Goal: Task Accomplishment & Management: Complete application form

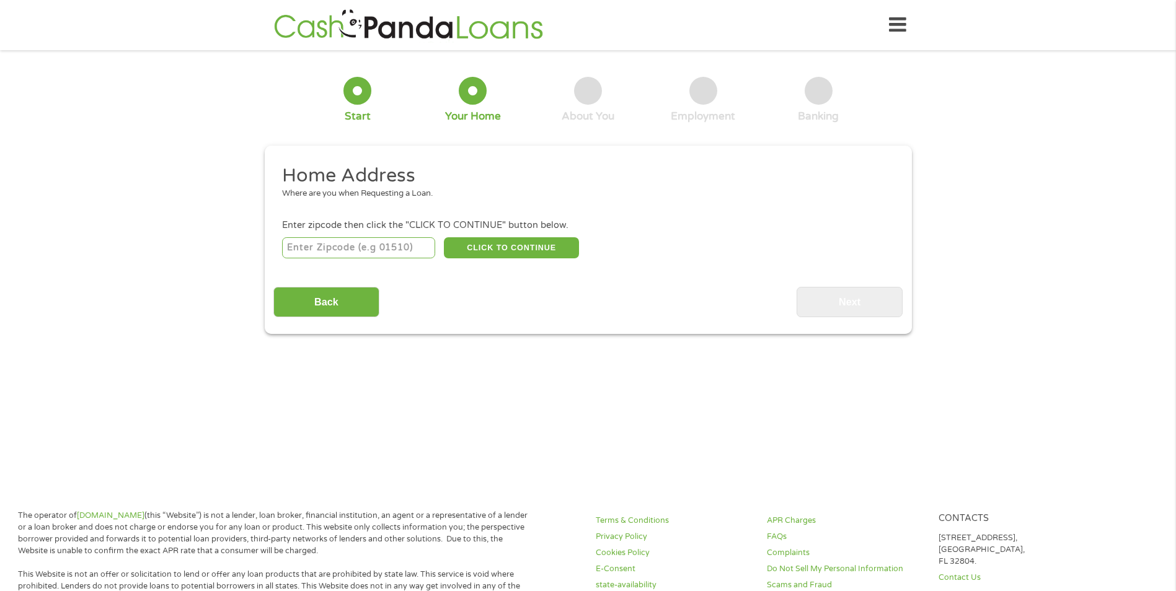
click at [354, 244] on input "number" at bounding box center [358, 247] width 153 height 21
type input "77073"
click at [326, 303] on input "Back" at bounding box center [326, 302] width 106 height 30
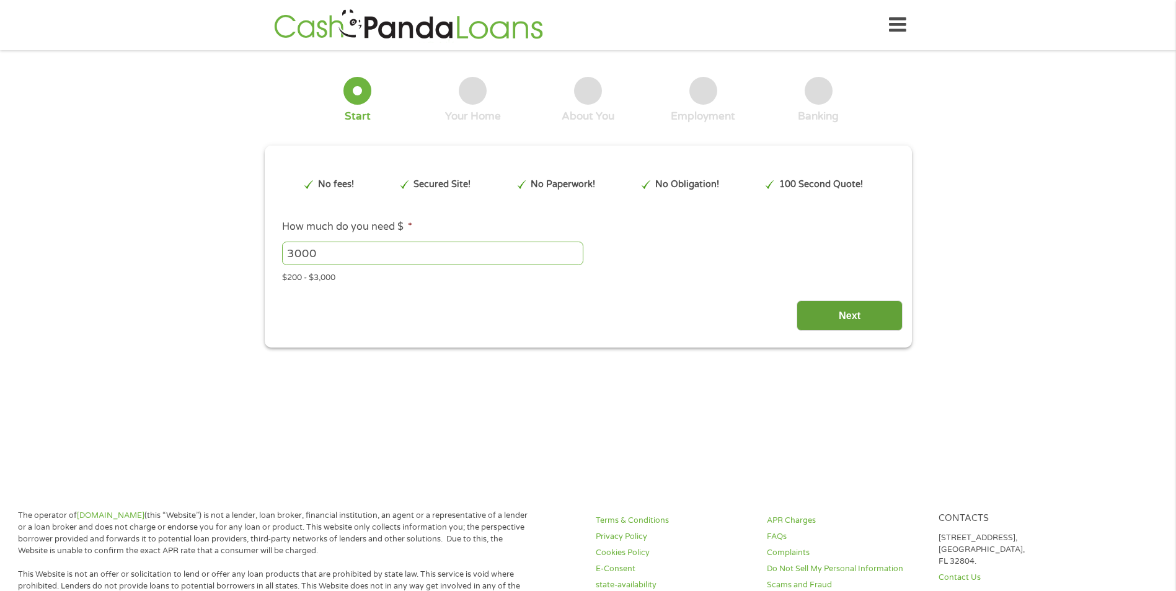
click at [803, 309] on input "Next" at bounding box center [850, 316] width 106 height 30
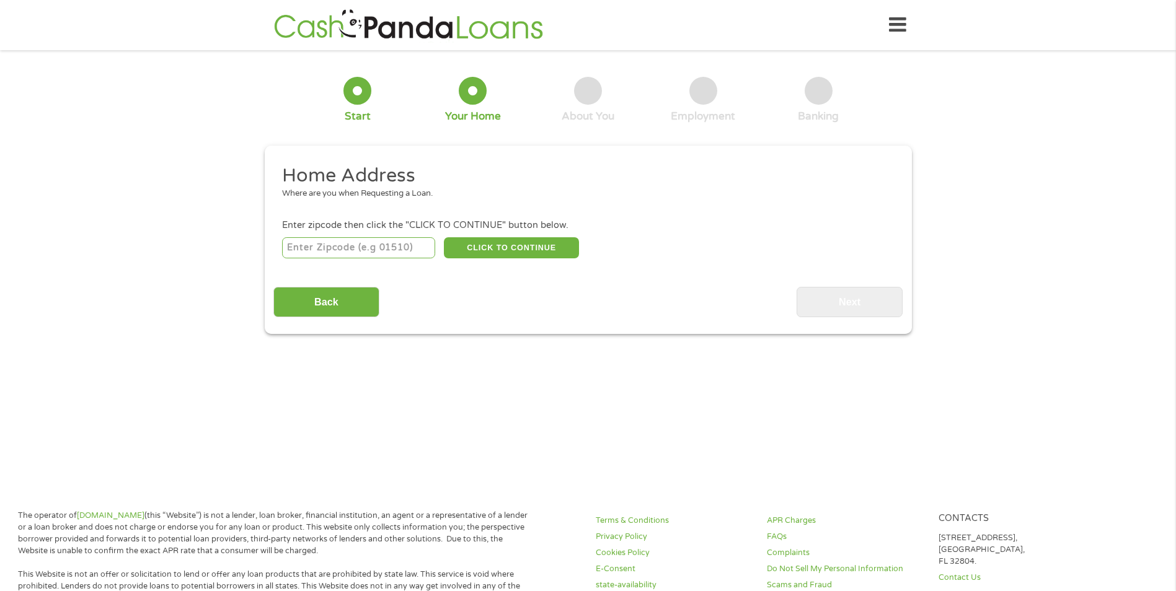
click at [387, 252] on input "number" at bounding box center [358, 247] width 153 height 21
type input "77073"
click at [512, 246] on button "CLICK TO CONTINUE" at bounding box center [511, 247] width 135 height 21
type input "77073"
type input "[GEOGRAPHIC_DATA]"
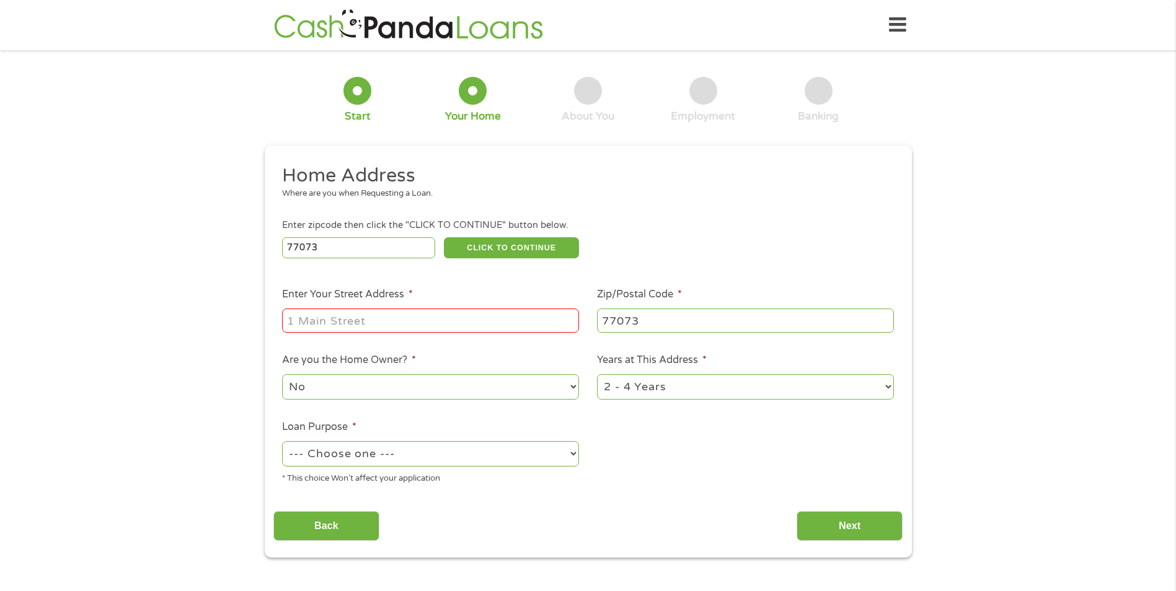
click at [446, 319] on input "Enter Your Street Address *" at bounding box center [430, 321] width 297 height 24
type input "[STREET_ADDRESS]"
drag, startPoint x: 571, startPoint y: 383, endPoint x: 562, endPoint y: 383, distance: 8.7
click at [571, 383] on select "No Yes" at bounding box center [430, 386] width 297 height 25
select select "yes"
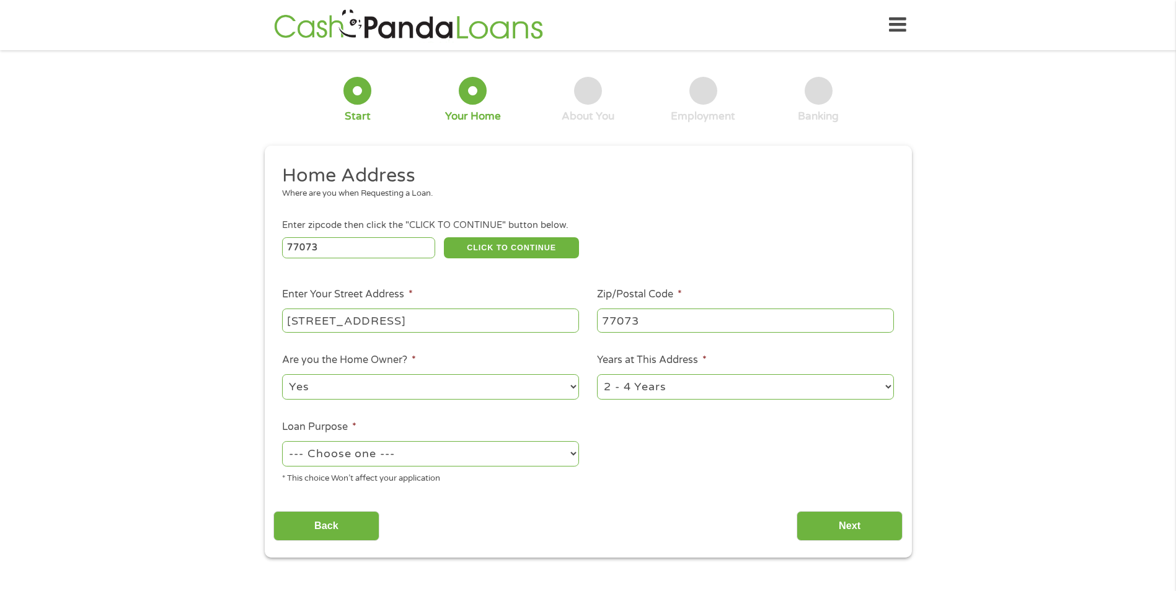
click at [282, 374] on select "No Yes" at bounding box center [430, 386] width 297 height 25
click at [542, 445] on select "--- Choose one --- Pay Bills Debt Consolidation Home Improvement Major Purchase…" at bounding box center [430, 453] width 297 height 25
select select "debtconsolidation"
click at [282, 441] on select "--- Choose one --- Pay Bills Debt Consolidation Home Improvement Major Purchase…" at bounding box center [430, 453] width 297 height 25
click at [844, 527] on input "Next" at bounding box center [850, 526] width 106 height 30
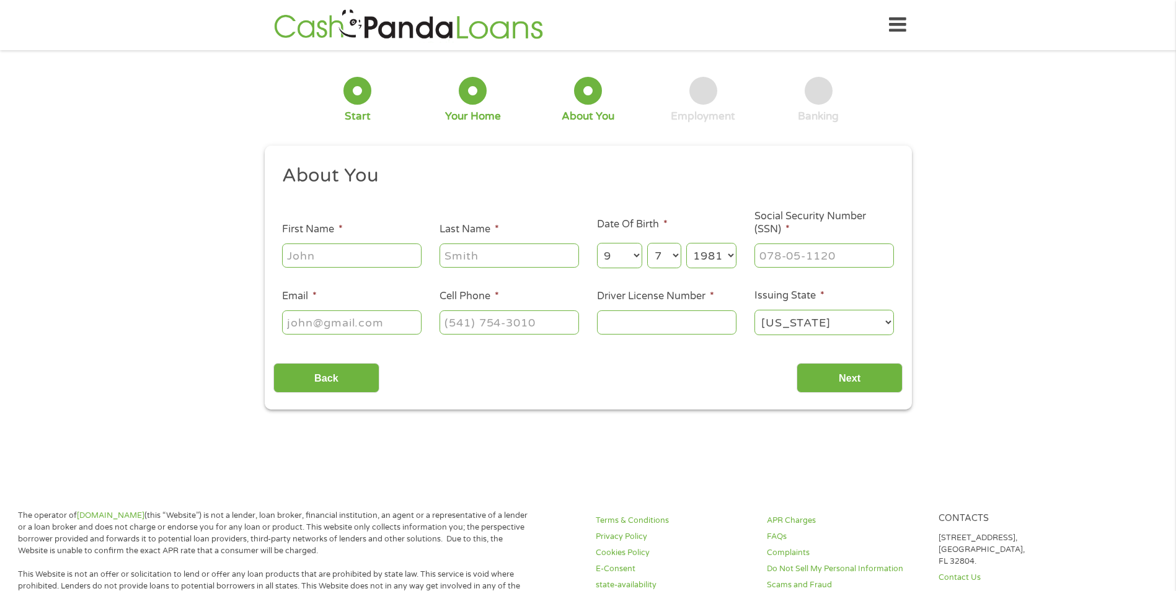
click at [344, 255] on input "First Name *" at bounding box center [351, 256] width 139 height 24
type input "aclee"
type input "[PERSON_NAME]"
type input "[DOMAIN_NAME][EMAIL_ADDRESS][DOMAIN_NAME]"
click at [563, 320] on input "[PHONE_NUMBER]" at bounding box center [509, 323] width 139 height 24
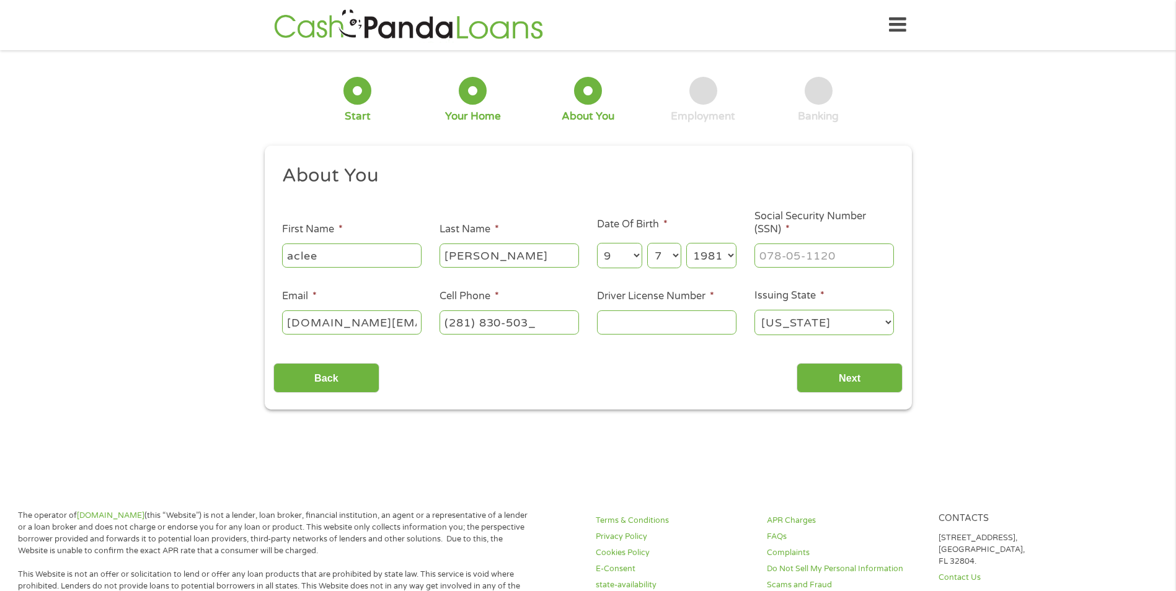
type input "[PHONE_NUMBER]"
click at [831, 254] on input "___-__-____" at bounding box center [823, 256] width 139 height 24
type input "287-78-9231"
click at [679, 313] on input "Driver License Number *" at bounding box center [666, 323] width 139 height 24
type input "45950236"
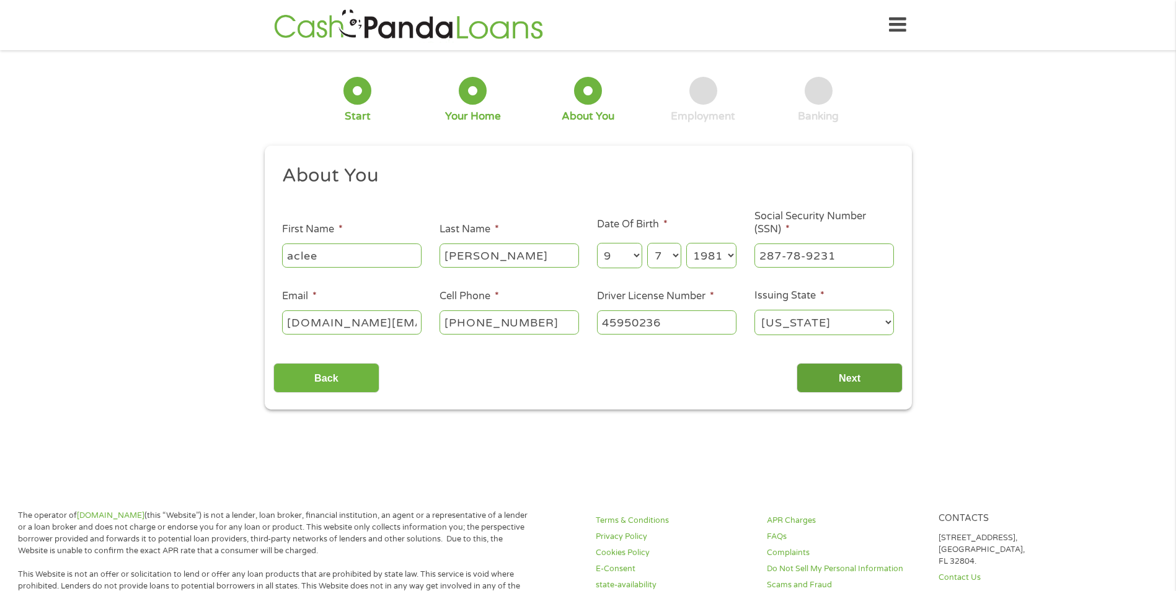
click at [841, 379] on input "Next" at bounding box center [850, 378] width 106 height 30
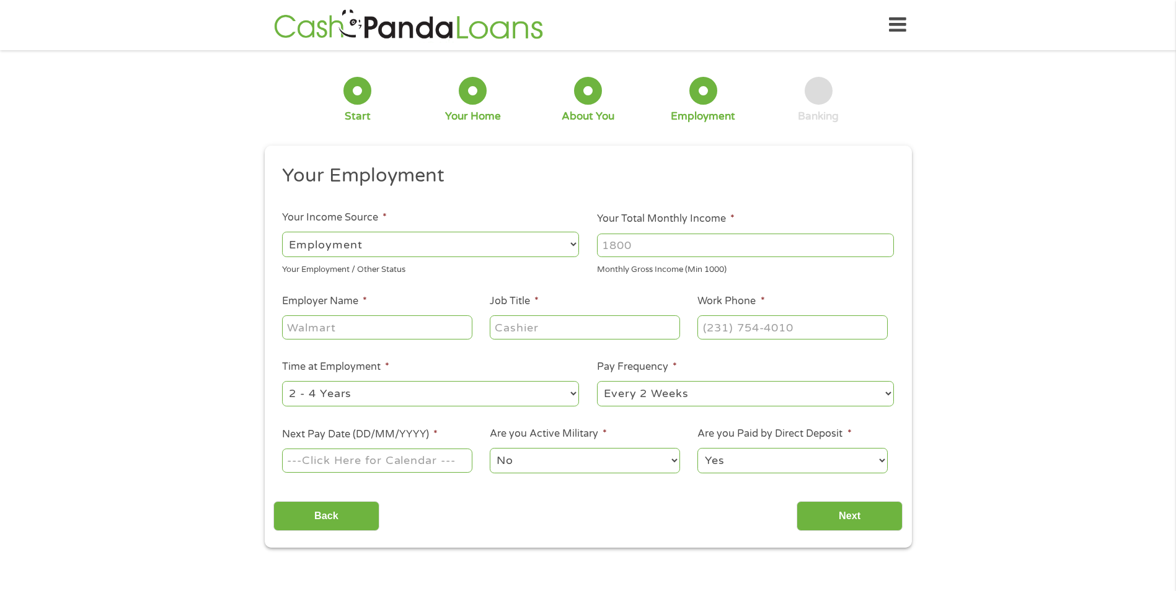
click at [575, 244] on select "--- Choose one --- Employment [DEMOGRAPHIC_DATA] Benefits" at bounding box center [430, 244] width 297 height 25
select select "benefits"
click at [282, 232] on select "--- Choose one --- Employment [DEMOGRAPHIC_DATA] Benefits" at bounding box center [430, 244] width 297 height 25
type input "Other"
type input "[PHONE_NUMBER]"
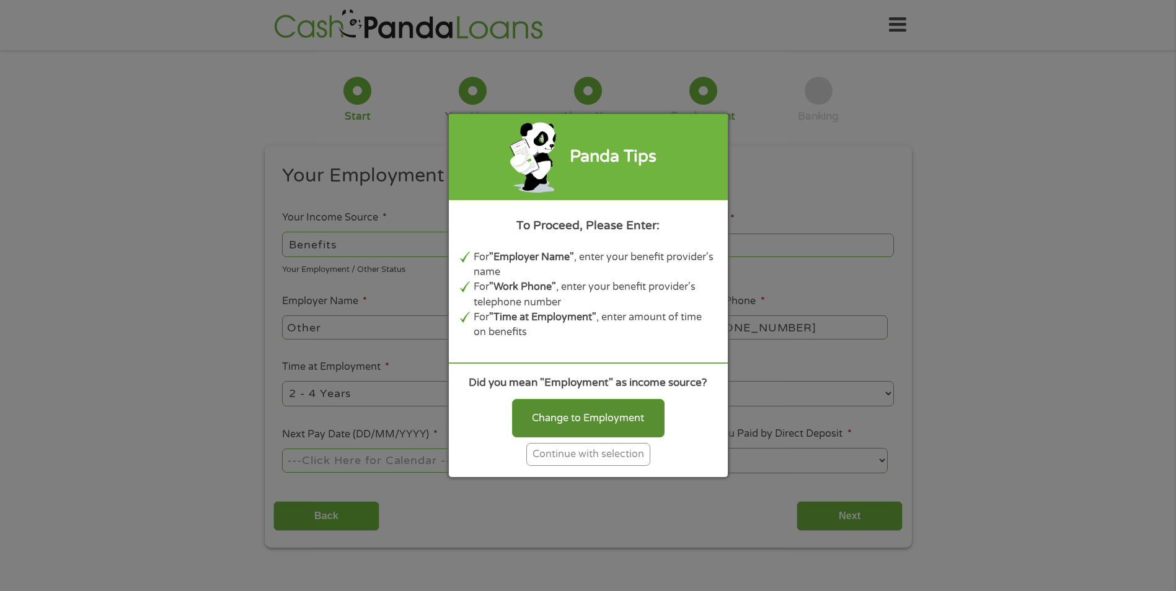
click at [573, 417] on div "Change to Employment" at bounding box center [588, 418] width 153 height 38
select select "fullTime"
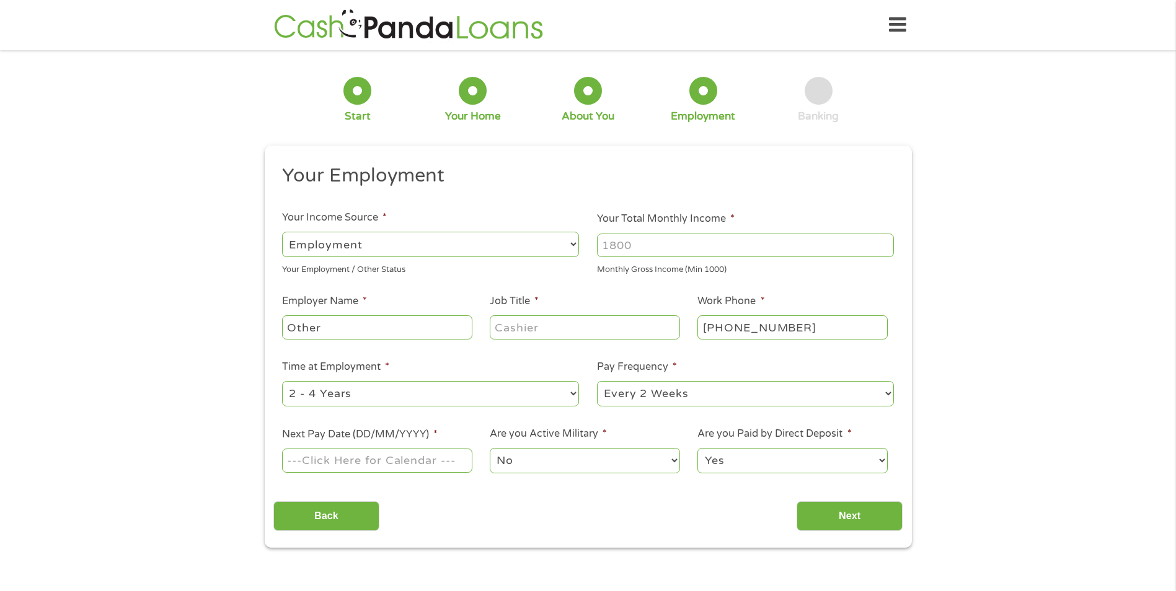
click at [738, 241] on input "Your Total Monthly Income *" at bounding box center [745, 246] width 297 height 24
type input "6000"
click at [386, 329] on input "Other" at bounding box center [377, 328] width 190 height 24
type input "O"
type input "va"
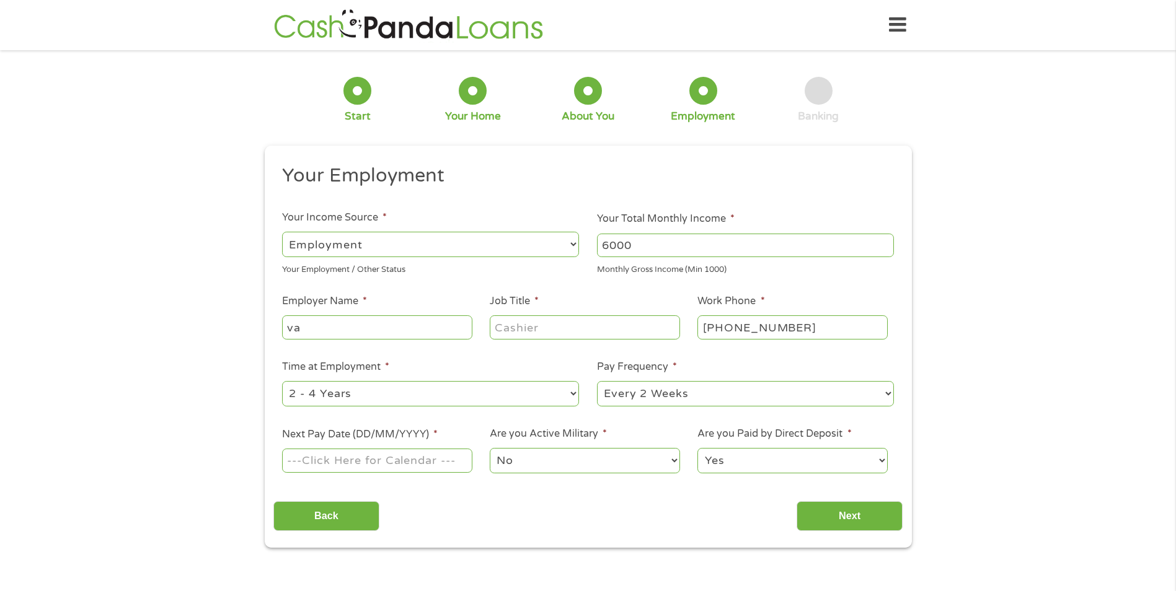
click at [616, 330] on input "Job Title *" at bounding box center [585, 328] width 190 height 24
type input "transportation"
click at [851, 325] on input "[PHONE_NUMBER]" at bounding box center [792, 328] width 190 height 24
type input "[PHONE_NUMBER]"
click at [887, 387] on select "--- Choose one --- Every 2 Weeks Every Week Monthly Semi-Monthly" at bounding box center [745, 393] width 297 height 25
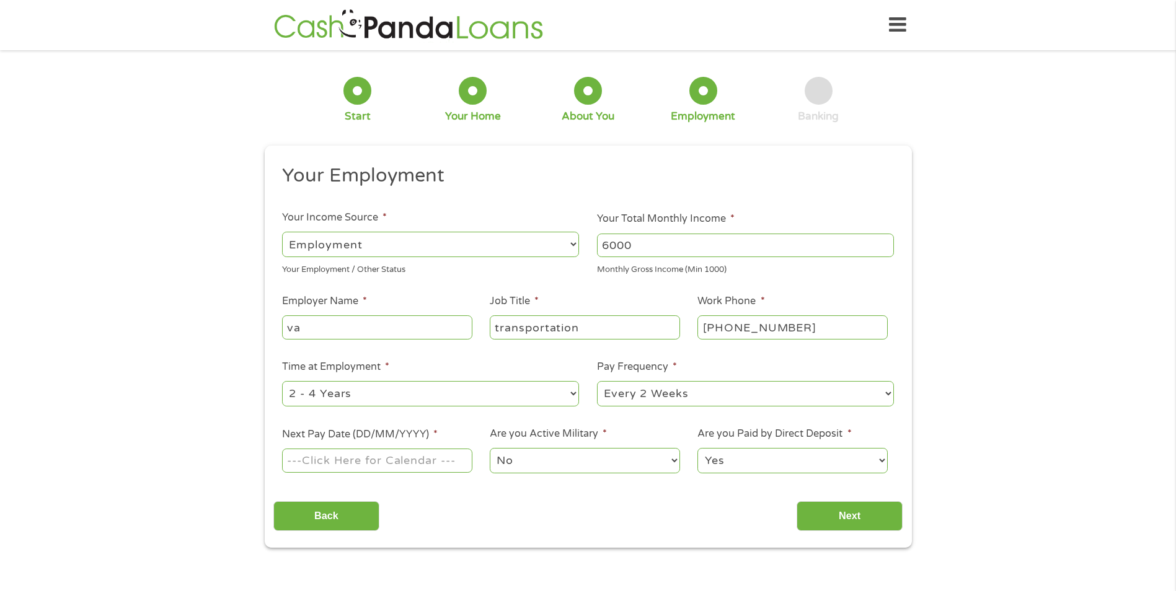
select select "monthly"
click at [597, 381] on select "--- Choose one --- Every 2 Weeks Every Week Monthly Semi-Monthly" at bounding box center [745, 393] width 297 height 25
click at [406, 458] on input "Next Pay Date (DD/MM/YYYY) *" at bounding box center [377, 461] width 190 height 24
type input "[DATE]"
click at [847, 513] on input "Next" at bounding box center [850, 517] width 106 height 30
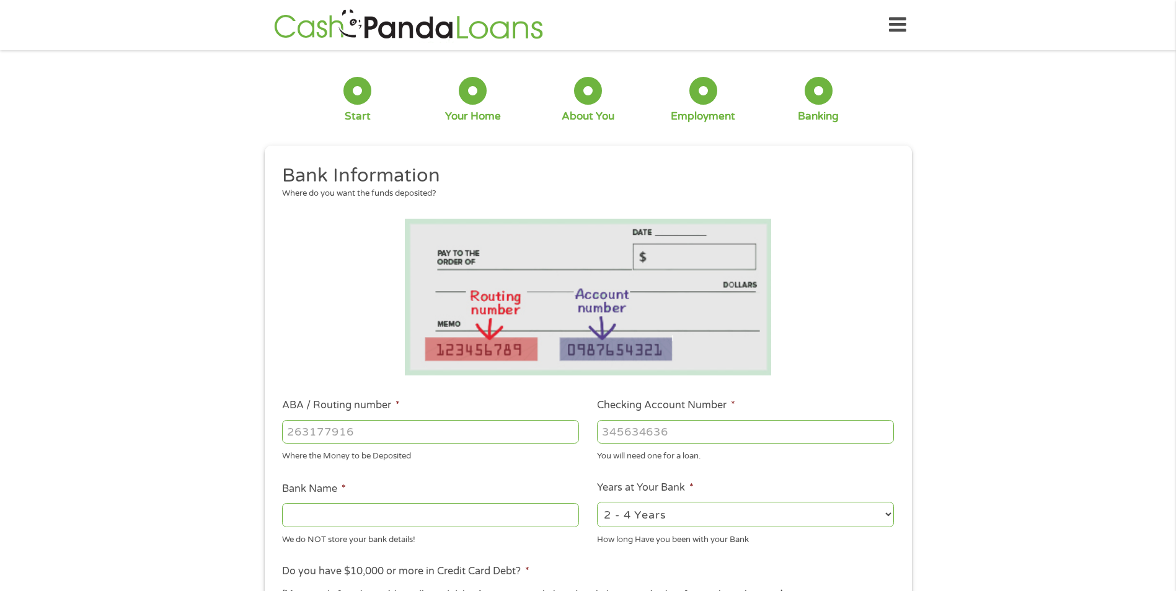
click at [456, 432] on input "ABA / Routing number *" at bounding box center [430, 432] width 297 height 24
drag, startPoint x: 285, startPoint y: 434, endPoint x: 345, endPoint y: 443, distance: 61.4
click at [345, 443] on input "42350202" at bounding box center [430, 432] width 297 height 24
click at [647, 435] on input "Checking Account Number *" at bounding box center [745, 432] width 297 height 24
drag, startPoint x: 647, startPoint y: 435, endPoint x: 368, endPoint y: 435, distance: 279.0
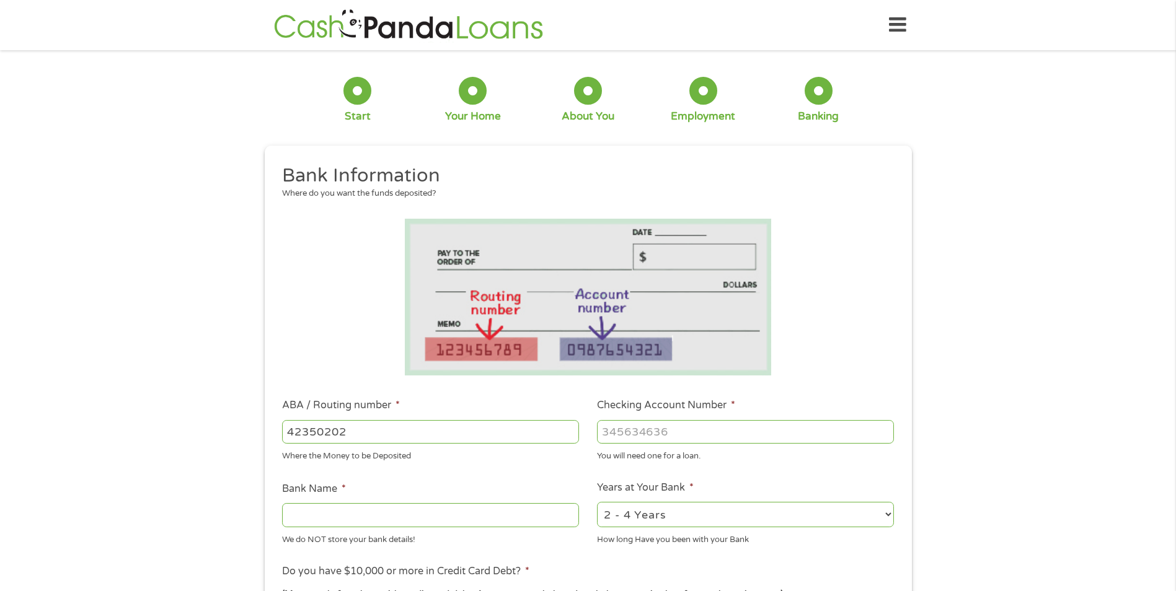
click at [368, 435] on input "42350202" at bounding box center [430, 432] width 297 height 24
type input "4"
click at [640, 430] on input "Checking Account Number *" at bounding box center [745, 432] width 297 height 24
type input "42350202"
click at [391, 425] on input "ABA / Routing number *" at bounding box center [430, 432] width 297 height 24
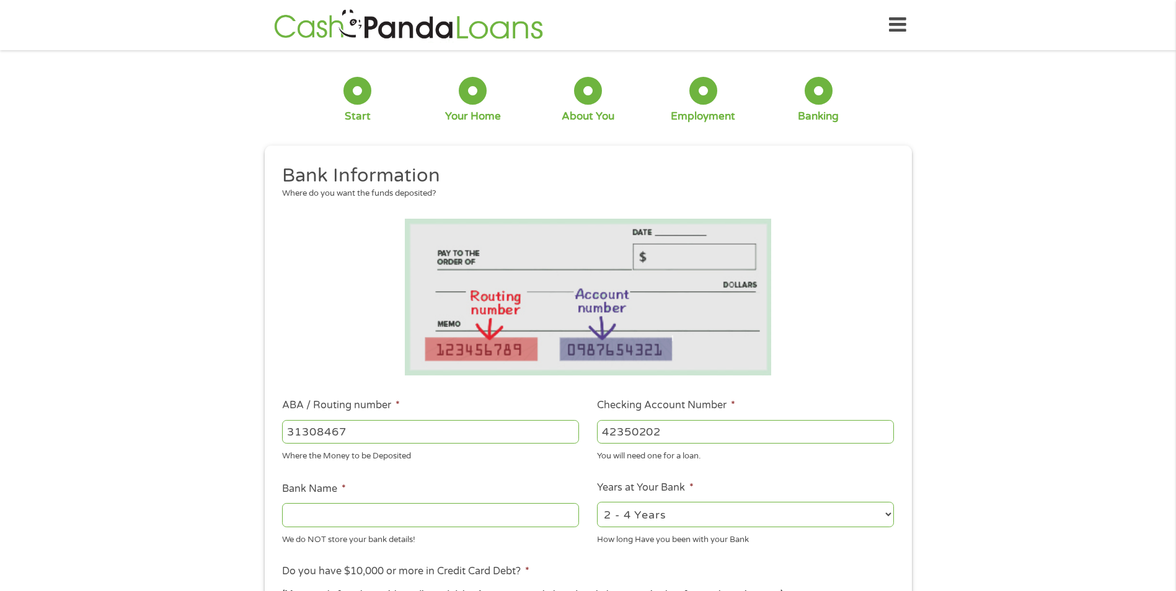
type input "313084674"
type input "FIRST COMMUNITY CREDIT UNION"
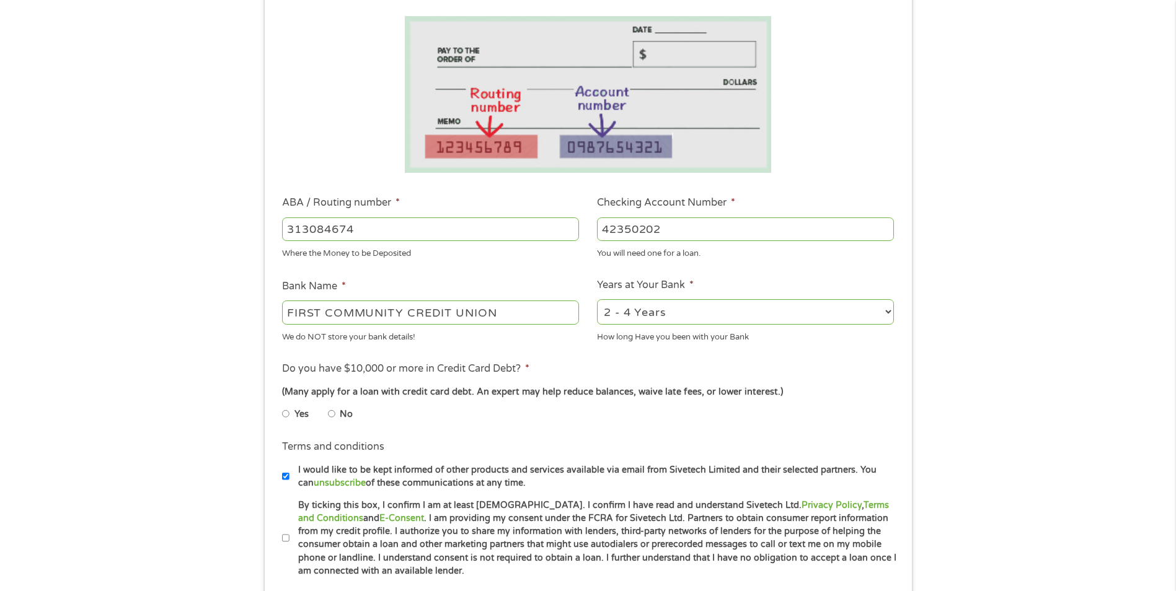
scroll to position [248, 0]
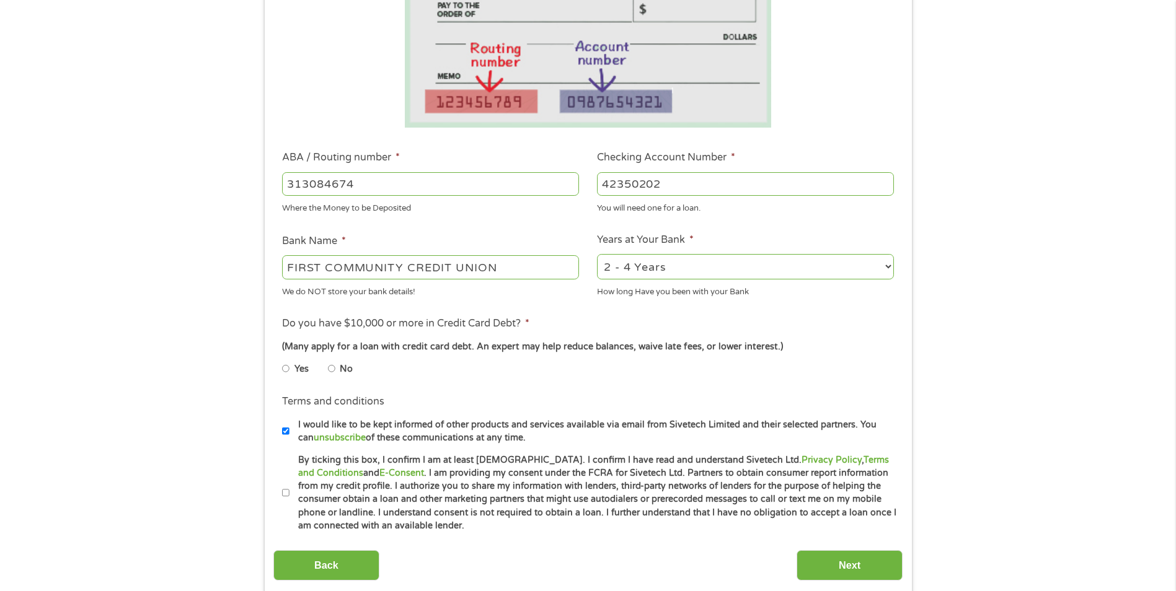
type input "313084674"
click at [334, 368] on input "No" at bounding box center [331, 369] width 7 height 20
radio input "true"
click at [284, 492] on input "By ticking this box, I confirm I am at least [DEMOGRAPHIC_DATA]. I confirm I ha…" at bounding box center [285, 494] width 7 height 20
checkbox input "true"
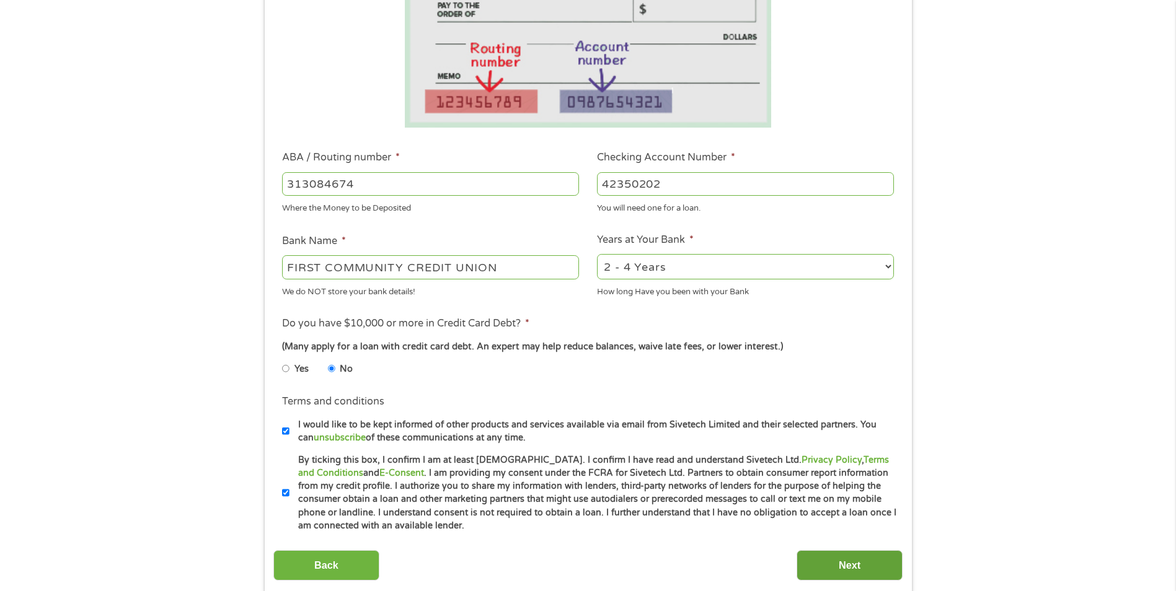
click at [821, 572] on input "Next" at bounding box center [850, 566] width 106 height 30
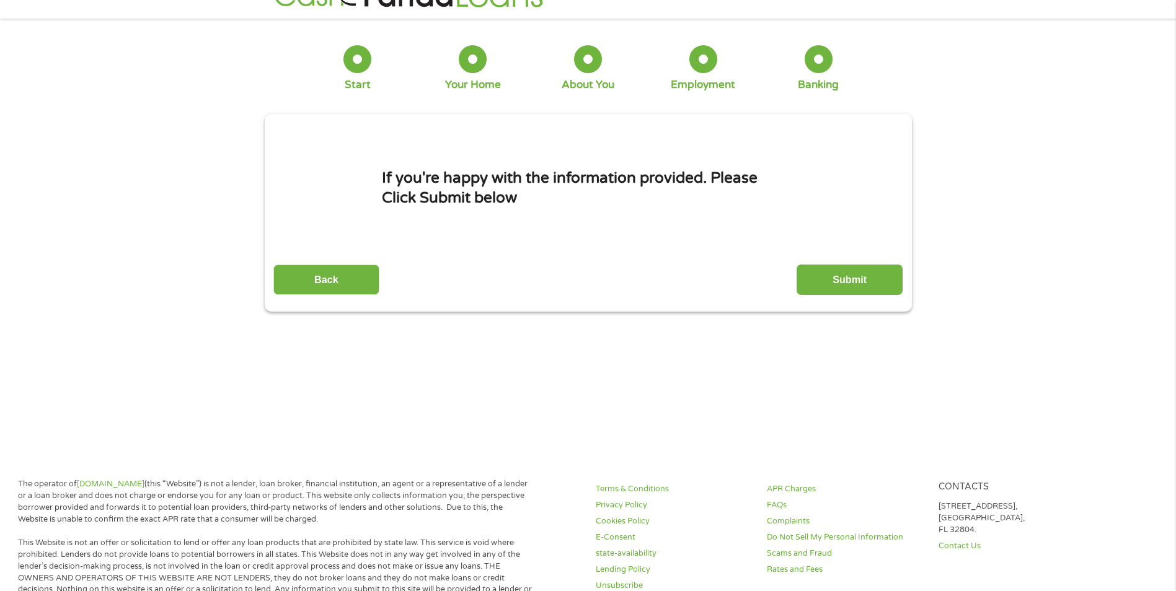
scroll to position [0, 0]
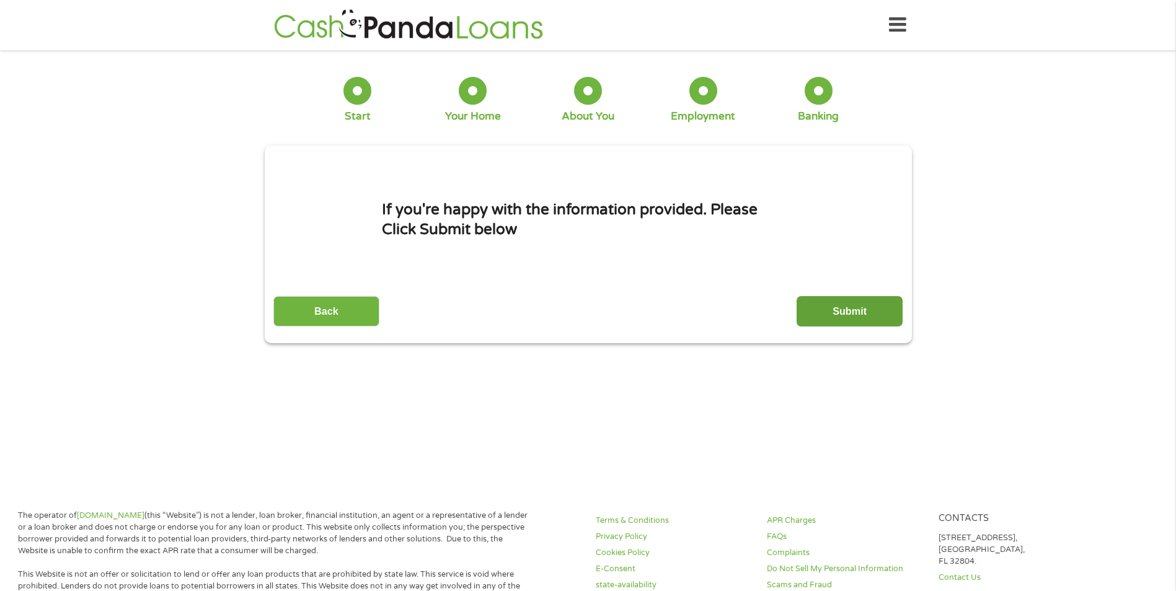
click at [860, 311] on input "Submit" at bounding box center [850, 311] width 106 height 30
